Goal: Browse casually

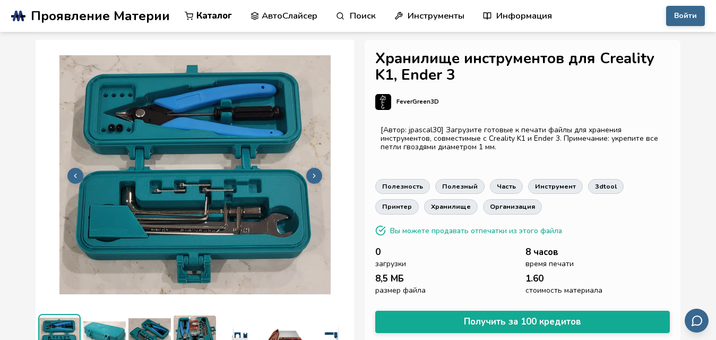
click at [313, 168] on button at bounding box center [314, 176] width 16 height 16
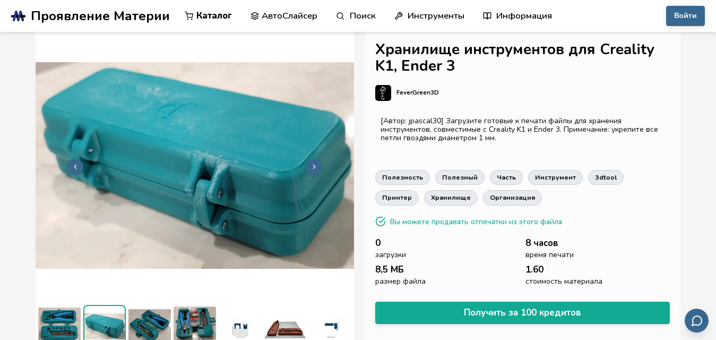
click at [313, 165] on icon at bounding box center [313, 166] width 7 height 7
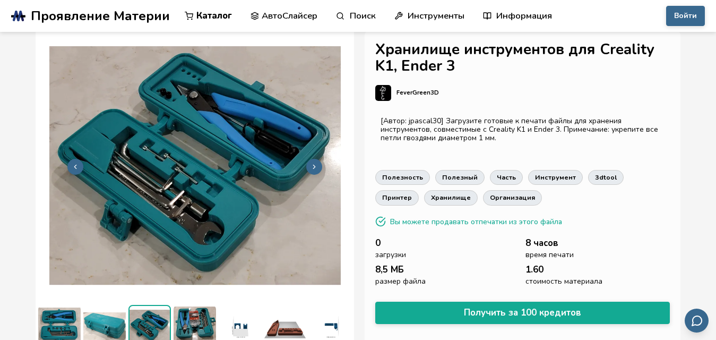
click at [313, 165] on icon at bounding box center [313, 166] width 7 height 7
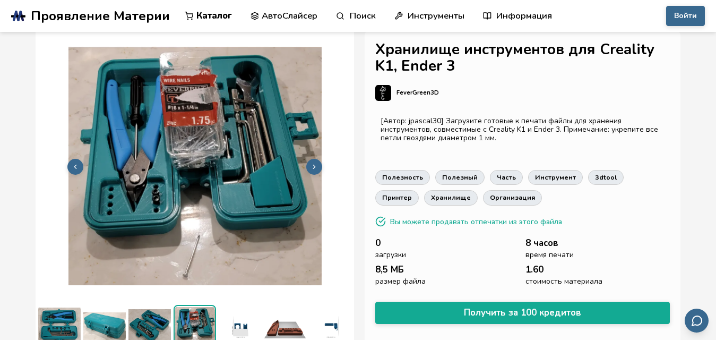
click at [313, 165] on icon at bounding box center [313, 166] width 7 height 7
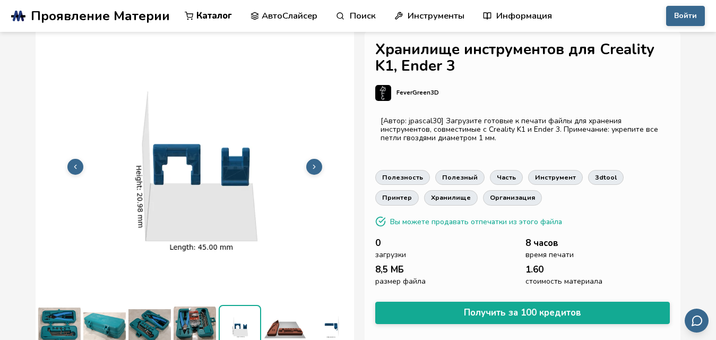
click at [313, 165] on icon at bounding box center [313, 166] width 7 height 7
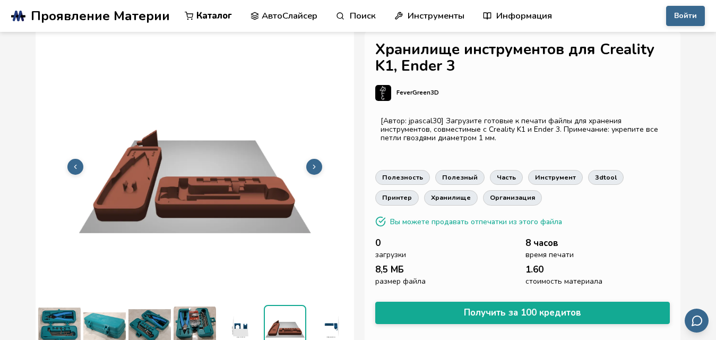
click at [313, 165] on icon at bounding box center [313, 166] width 7 height 7
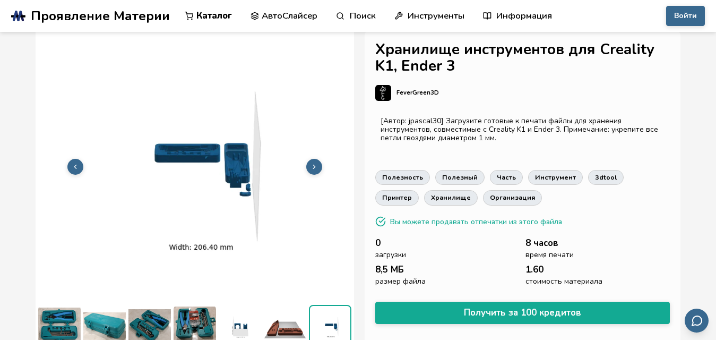
click at [313, 165] on icon at bounding box center [313, 166] width 7 height 7
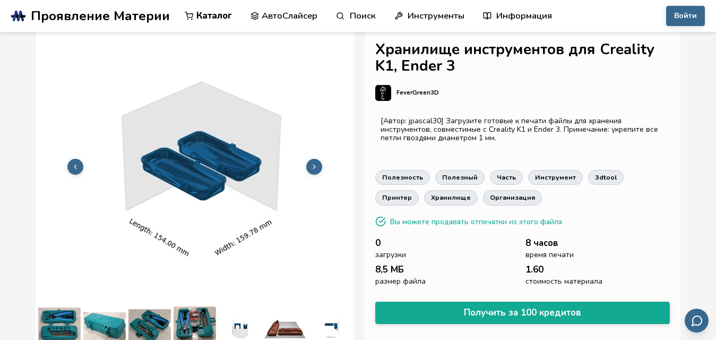
click at [313, 165] on icon at bounding box center [313, 166] width 7 height 7
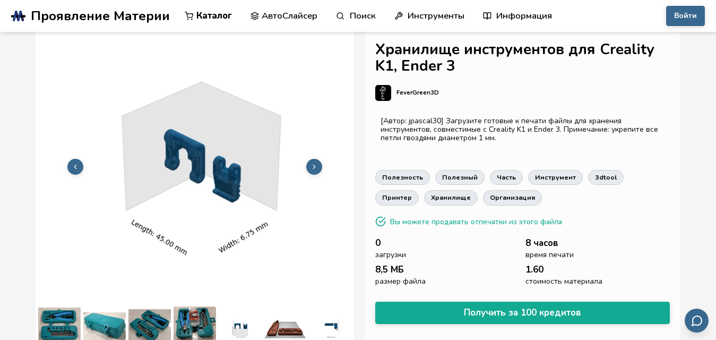
click at [313, 165] on icon at bounding box center [313, 166] width 7 height 7
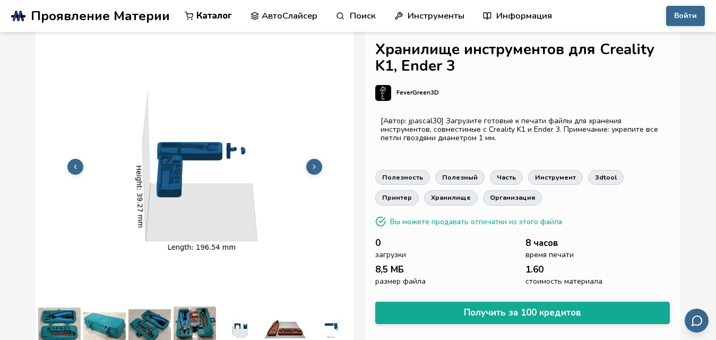
click at [313, 165] on icon at bounding box center [313, 166] width 7 height 7
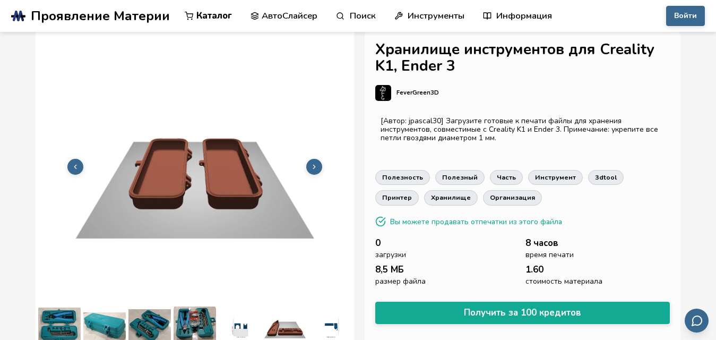
click at [313, 165] on icon at bounding box center [313, 166] width 7 height 7
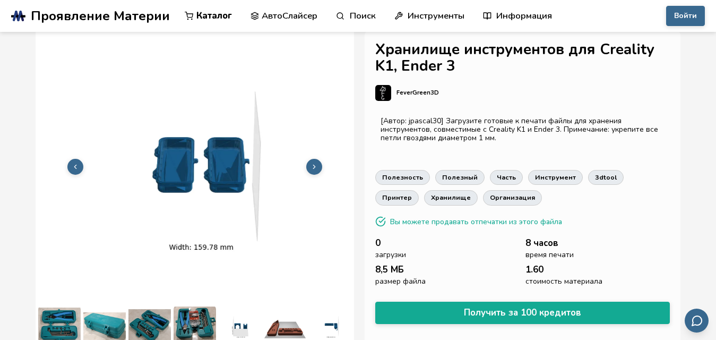
click at [313, 165] on icon at bounding box center [313, 166] width 7 height 7
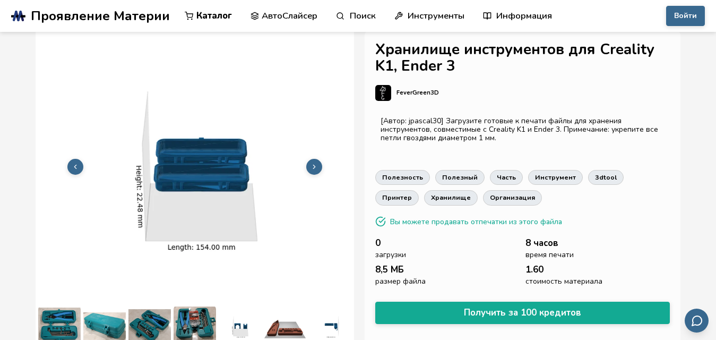
click at [313, 165] on icon at bounding box center [313, 166] width 7 height 7
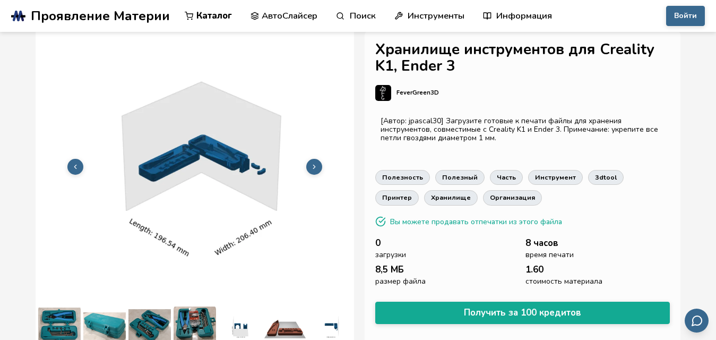
click at [313, 165] on icon at bounding box center [313, 166] width 7 height 7
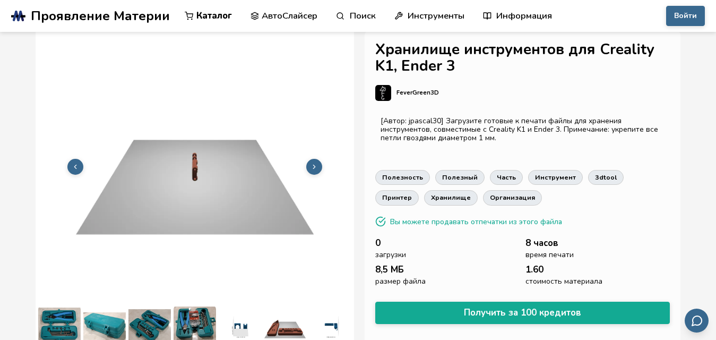
click at [313, 165] on icon at bounding box center [313, 166] width 7 height 7
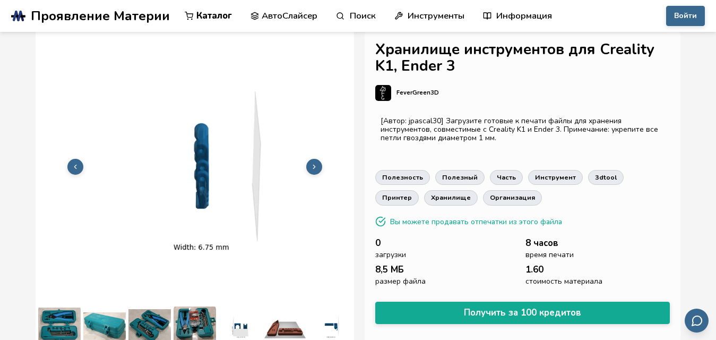
click at [313, 165] on icon at bounding box center [313, 166] width 7 height 7
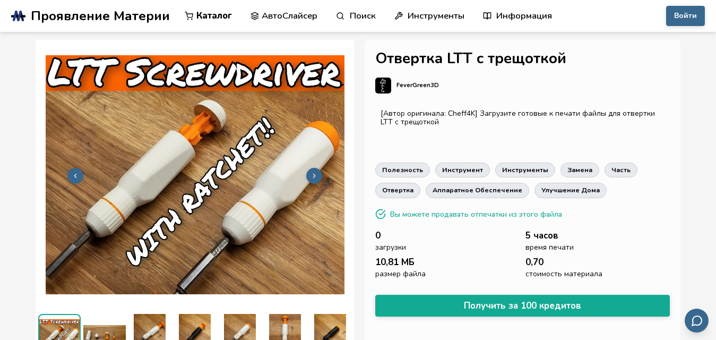
click at [236, 172] on img at bounding box center [195, 174] width 318 height 239
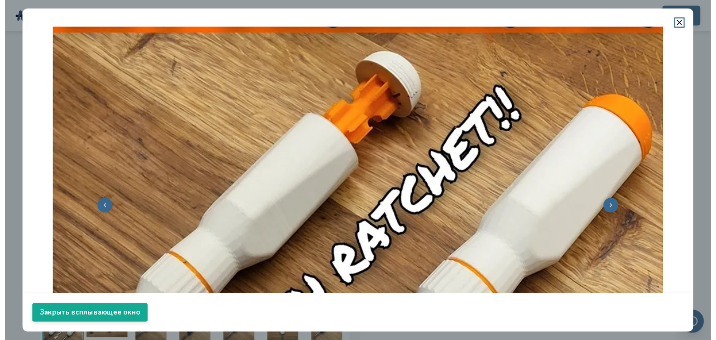
scroll to position [76, 0]
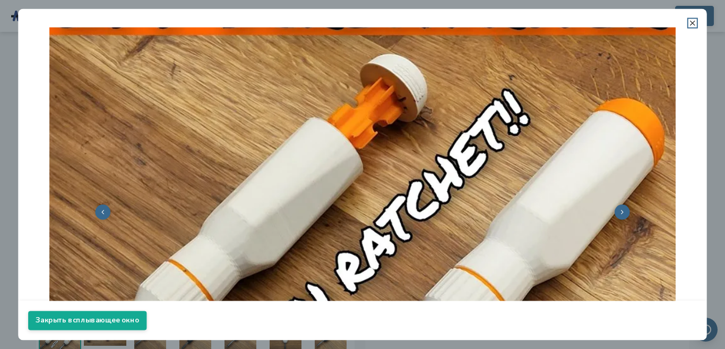
click at [688, 21] on icon at bounding box center [692, 23] width 8 height 8
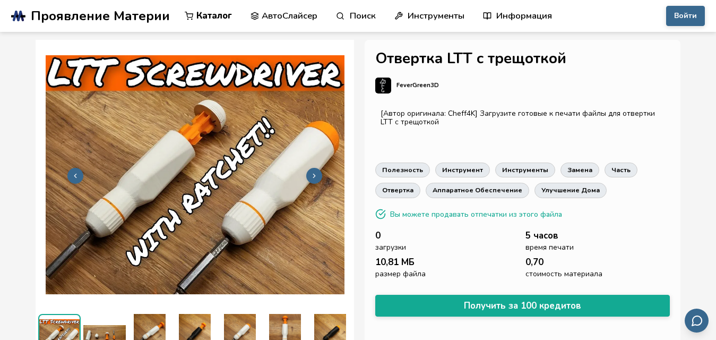
click at [311, 177] on button at bounding box center [314, 176] width 16 height 16
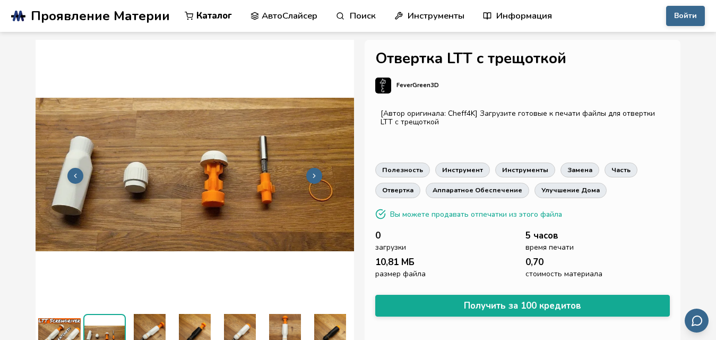
scroll to position [9, 0]
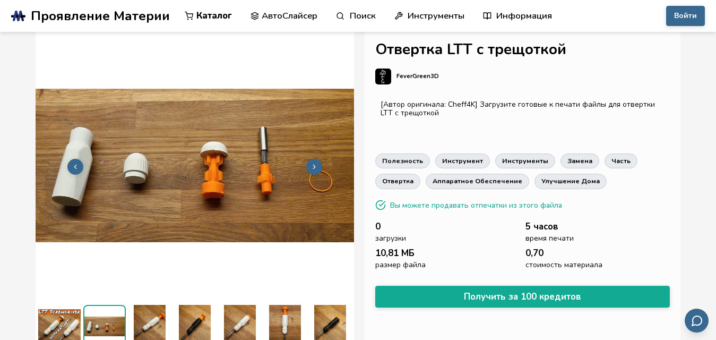
click at [313, 163] on icon at bounding box center [313, 166] width 7 height 7
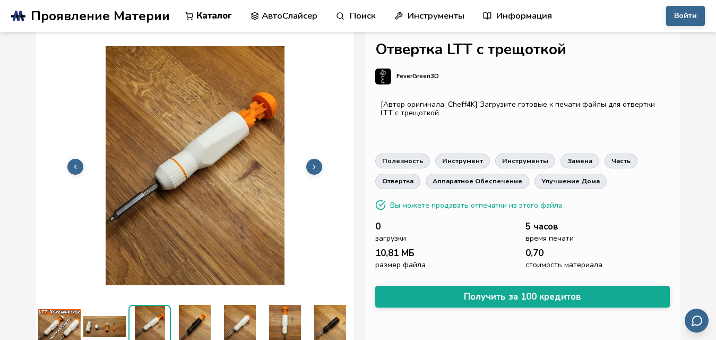
click at [313, 163] on icon at bounding box center [313, 166] width 7 height 7
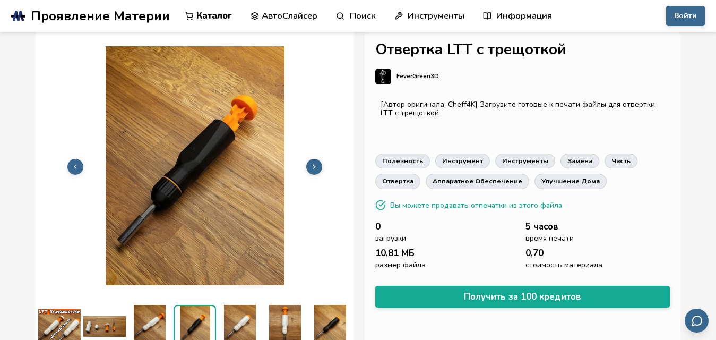
click at [313, 163] on icon at bounding box center [313, 166] width 7 height 7
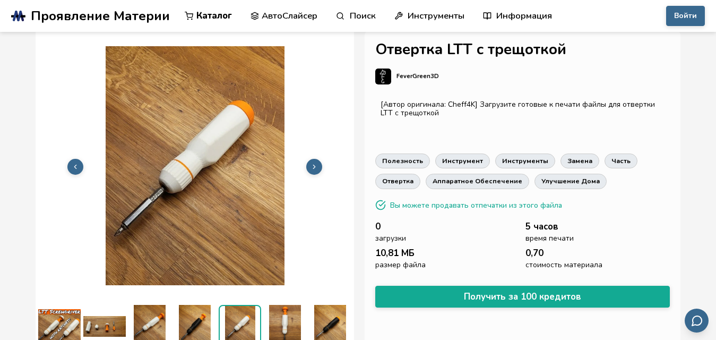
click at [313, 163] on icon at bounding box center [313, 166] width 7 height 7
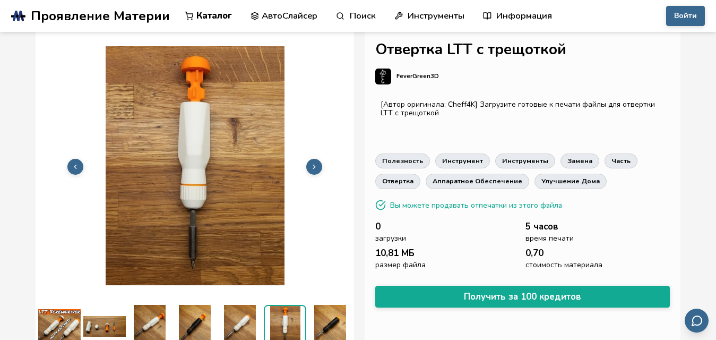
click at [313, 163] on icon at bounding box center [313, 166] width 7 height 7
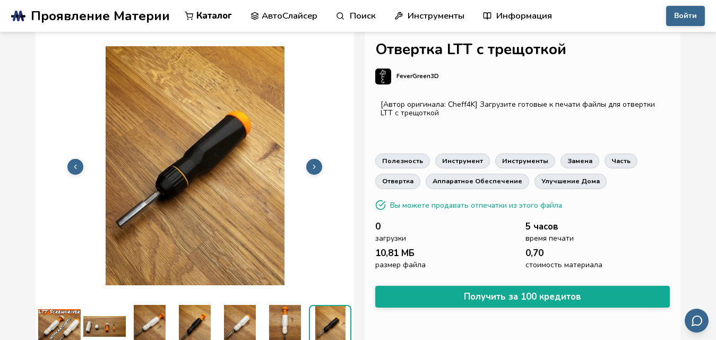
click at [313, 163] on icon at bounding box center [313, 166] width 7 height 7
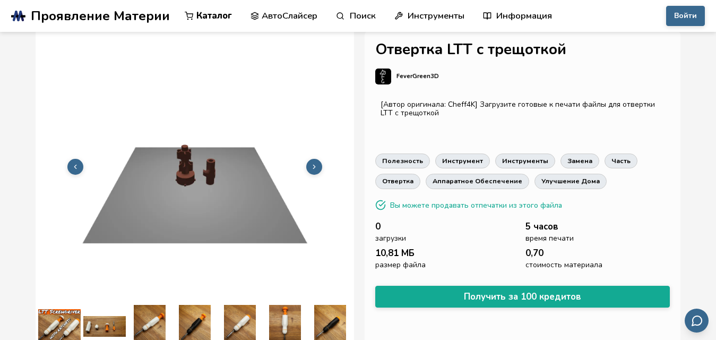
click at [313, 163] on icon at bounding box center [313, 166] width 7 height 7
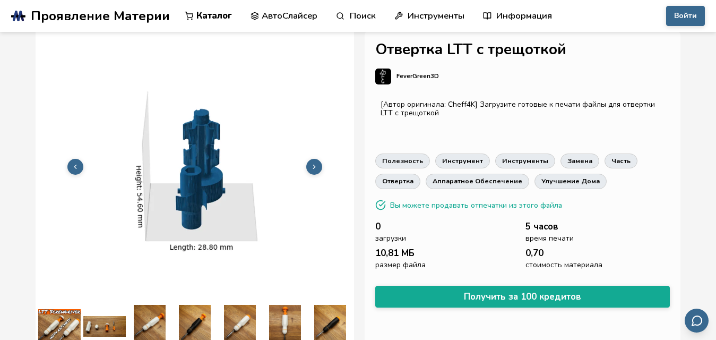
click at [313, 163] on icon at bounding box center [313, 166] width 7 height 7
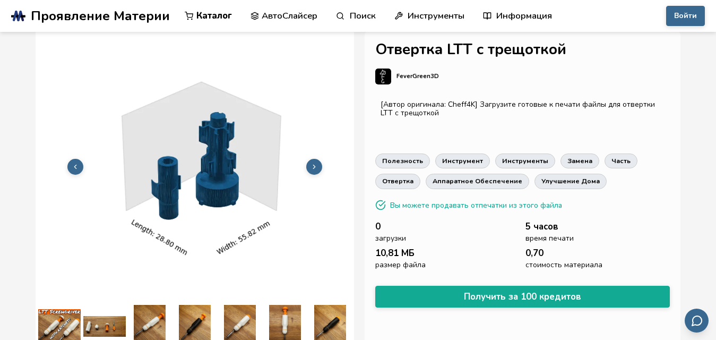
click at [313, 163] on icon at bounding box center [313, 166] width 7 height 7
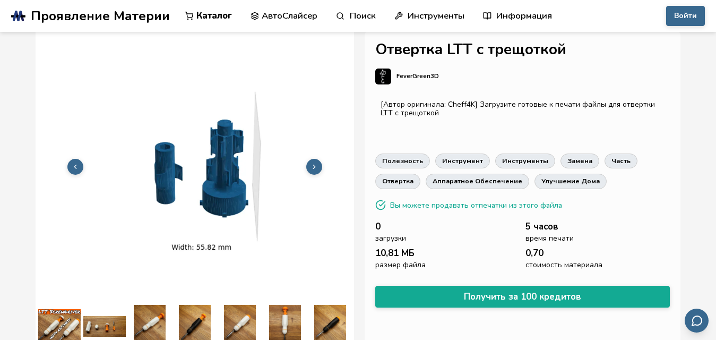
click at [313, 163] on icon at bounding box center [313, 166] width 7 height 7
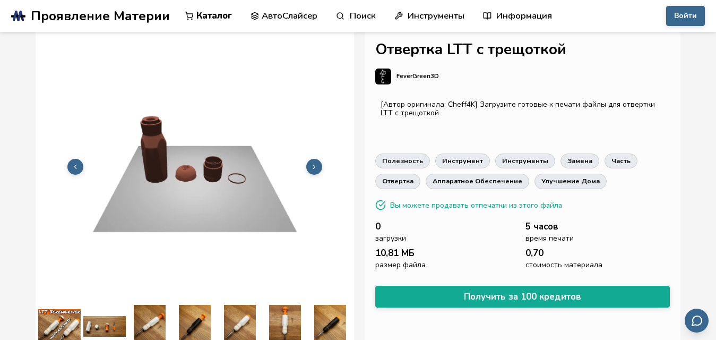
click at [313, 163] on icon at bounding box center [313, 166] width 7 height 7
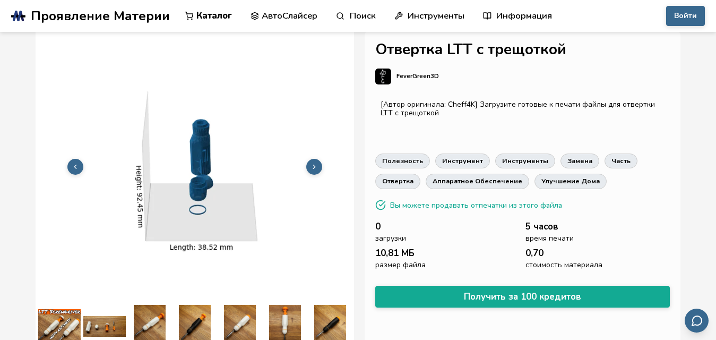
click at [313, 163] on icon at bounding box center [313, 166] width 7 height 7
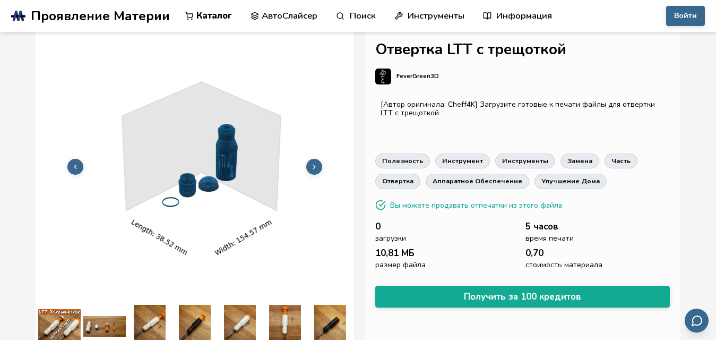
click at [313, 163] on icon at bounding box center [313, 166] width 7 height 7
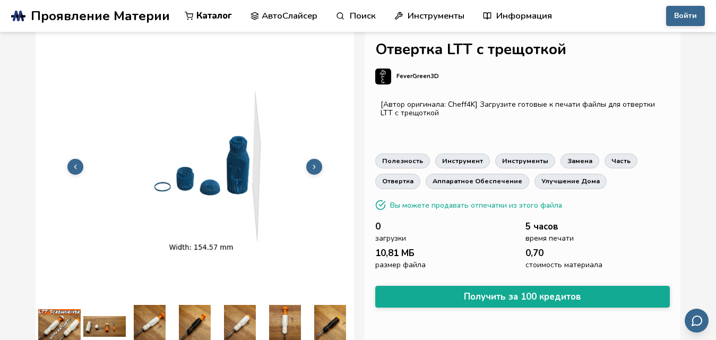
click at [313, 163] on icon at bounding box center [313, 166] width 7 height 7
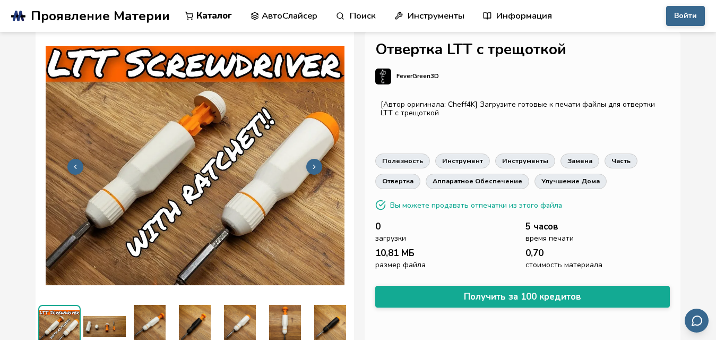
click at [313, 163] on icon at bounding box center [313, 166] width 7 height 7
